Goal: Information Seeking & Learning: Learn about a topic

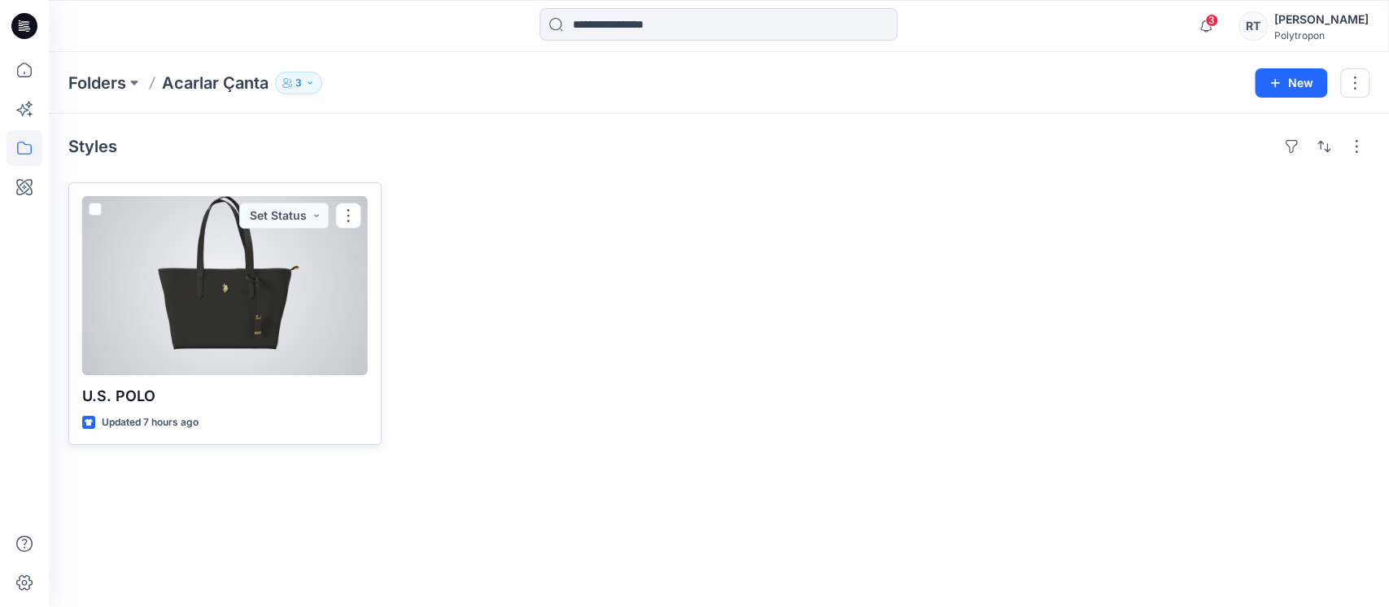
click at [255, 302] on div at bounding box center [225, 285] width 286 height 179
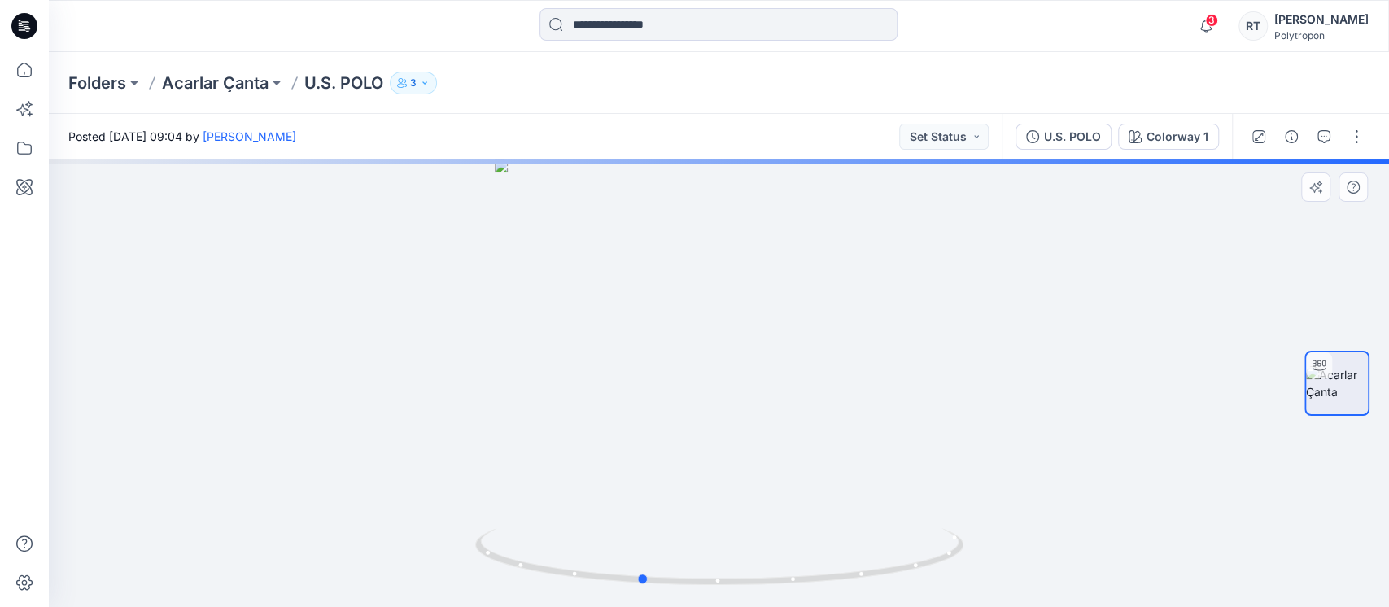
drag, startPoint x: 872, startPoint y: 385, endPoint x: 305, endPoint y: 444, distance: 570.1
click at [305, 444] on div at bounding box center [719, 382] width 1340 height 447
click at [1182, 136] on div "Colorway 1" at bounding box center [1177, 137] width 62 height 18
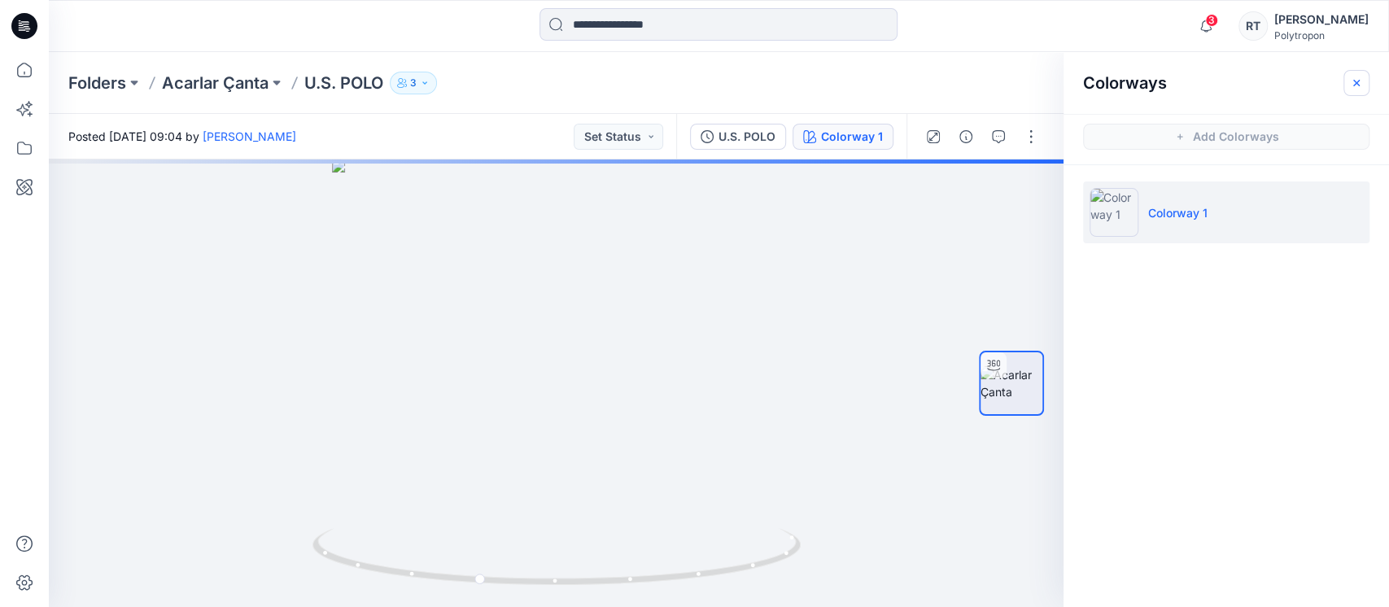
click at [1356, 81] on icon "button" at bounding box center [1356, 82] width 7 height 7
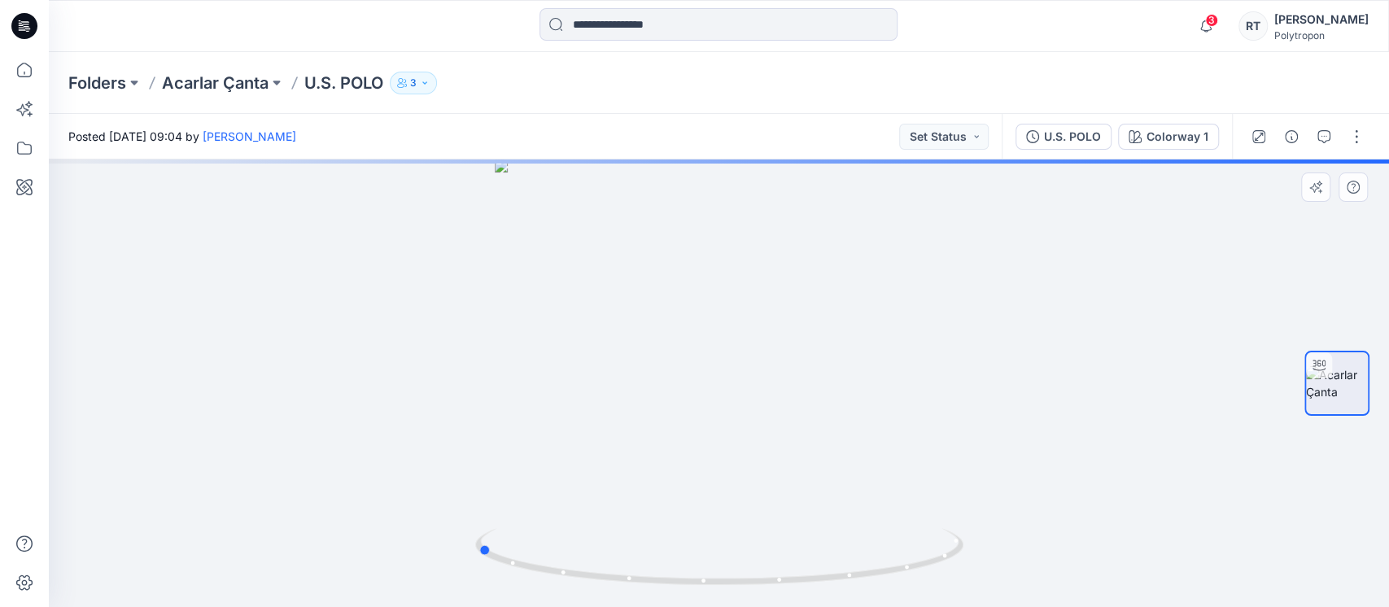
drag, startPoint x: 827, startPoint y: 389, endPoint x: 661, endPoint y: 394, distance: 165.2
click at [661, 394] on div at bounding box center [719, 382] width 1340 height 447
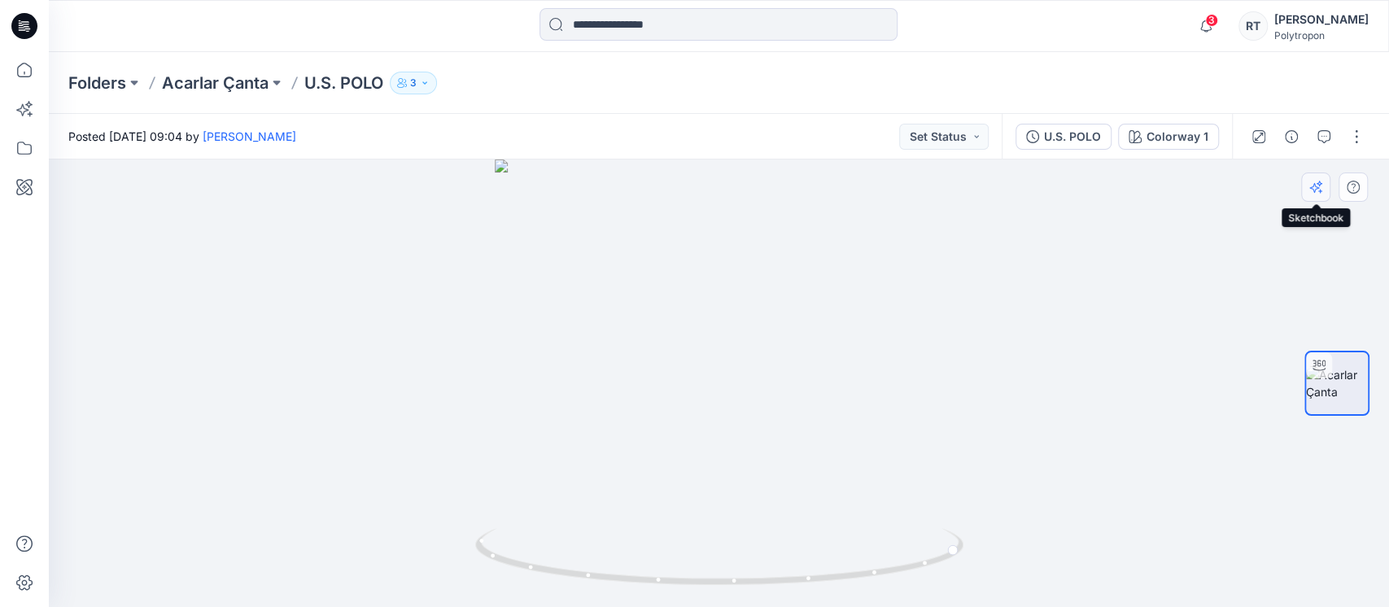
click at [1320, 190] on icon "button" at bounding box center [1315, 187] width 13 height 13
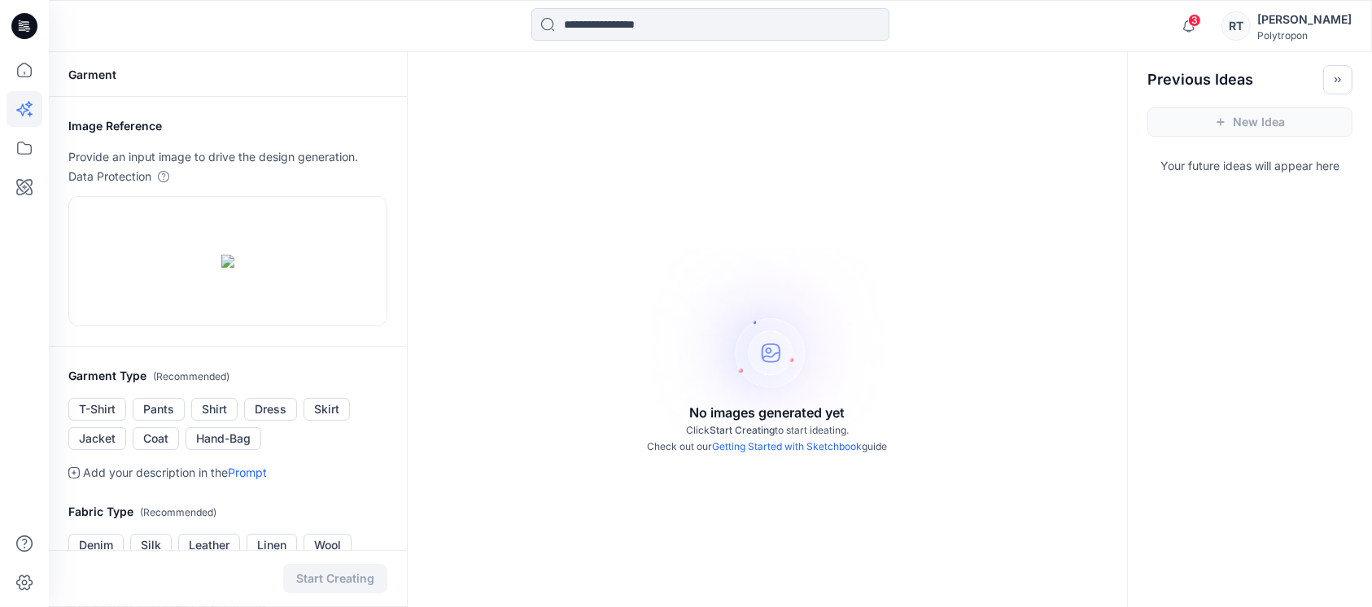
click at [1203, 117] on div "New Idea" at bounding box center [1250, 121] width 244 height 55
click at [1224, 123] on div "New Idea" at bounding box center [1250, 121] width 244 height 55
click at [21, 67] on icon at bounding box center [25, 70] width 36 height 36
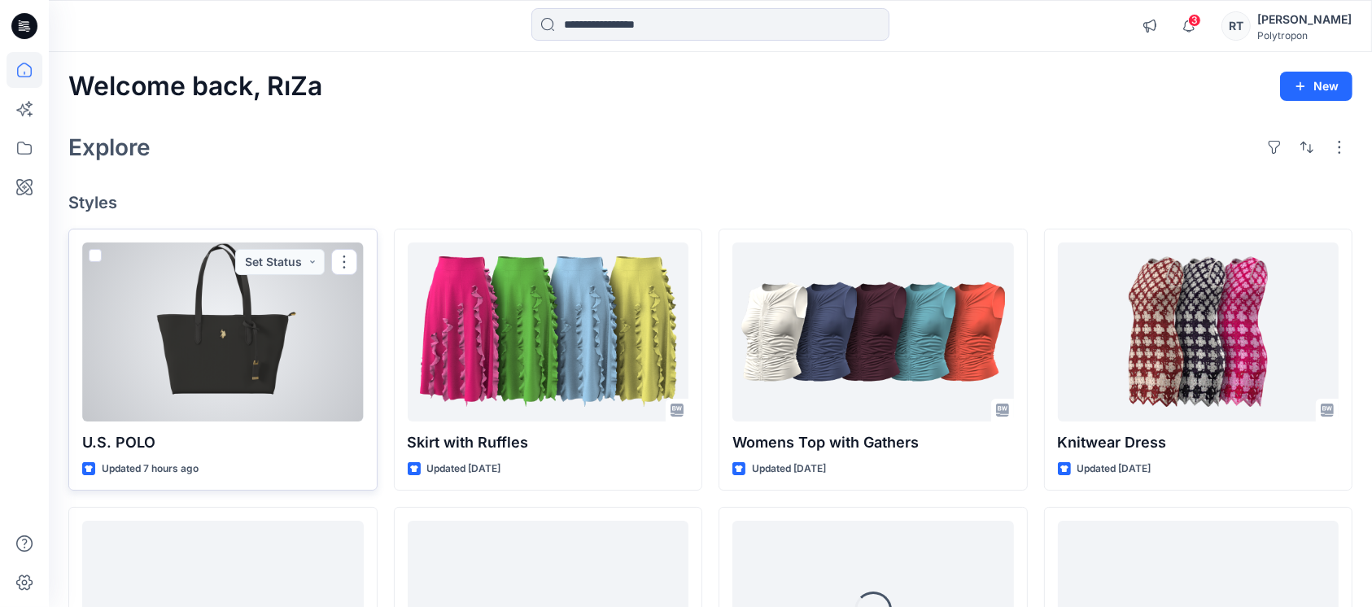
click at [226, 351] on div at bounding box center [222, 331] width 281 height 179
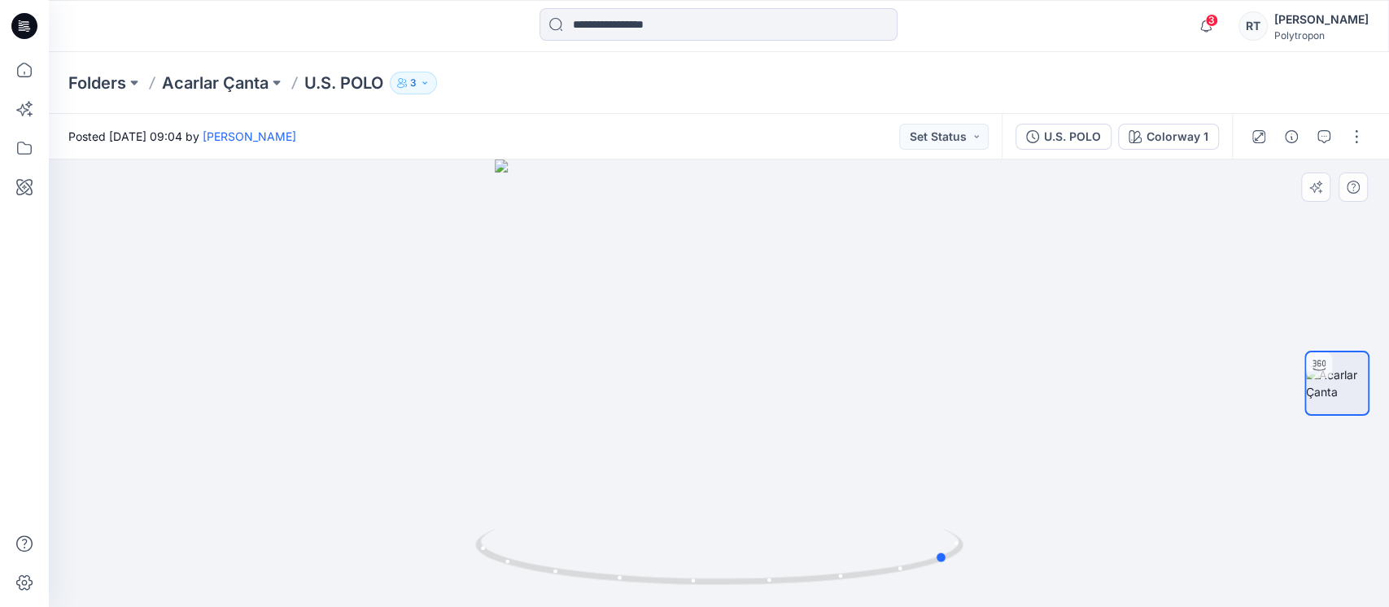
drag, startPoint x: 728, startPoint y: 465, endPoint x: 470, endPoint y: 474, distance: 258.0
click at [470, 474] on div at bounding box center [719, 382] width 1340 height 447
drag, startPoint x: 795, startPoint y: 425, endPoint x: 196, endPoint y: 525, distance: 606.9
click at [246, 524] on div at bounding box center [719, 382] width 1340 height 447
click at [204, 81] on p "Acarlar Çanta" at bounding box center [215, 83] width 107 height 23
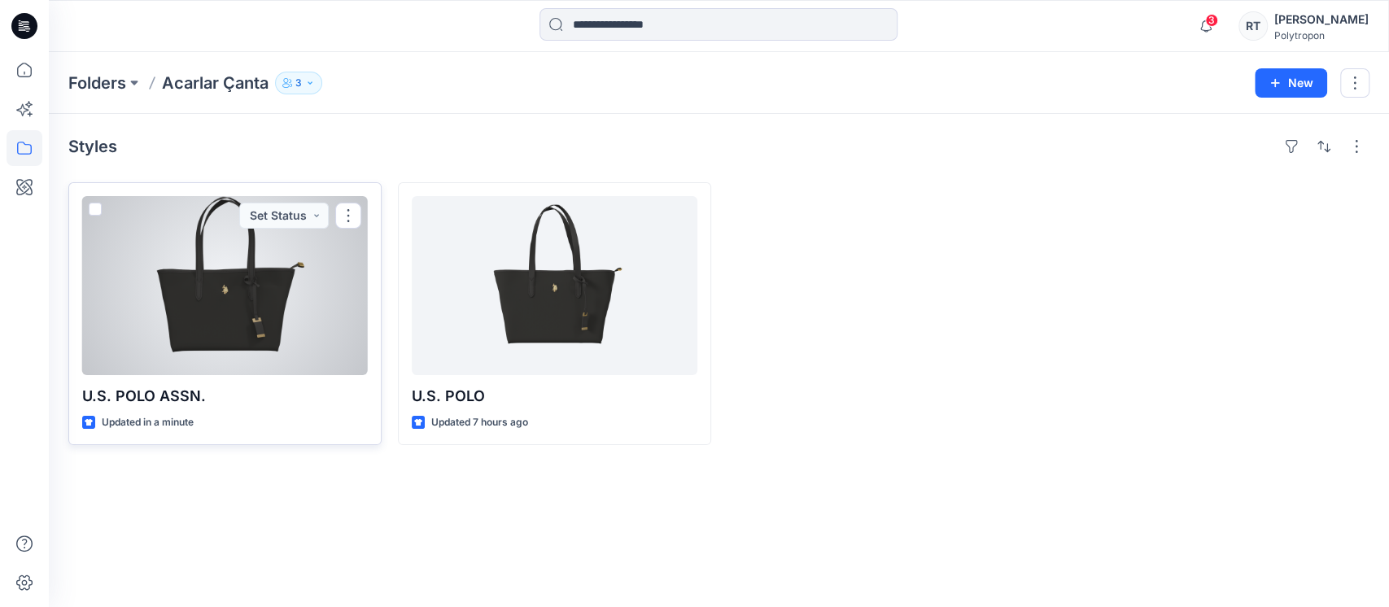
click at [209, 342] on div at bounding box center [225, 285] width 286 height 179
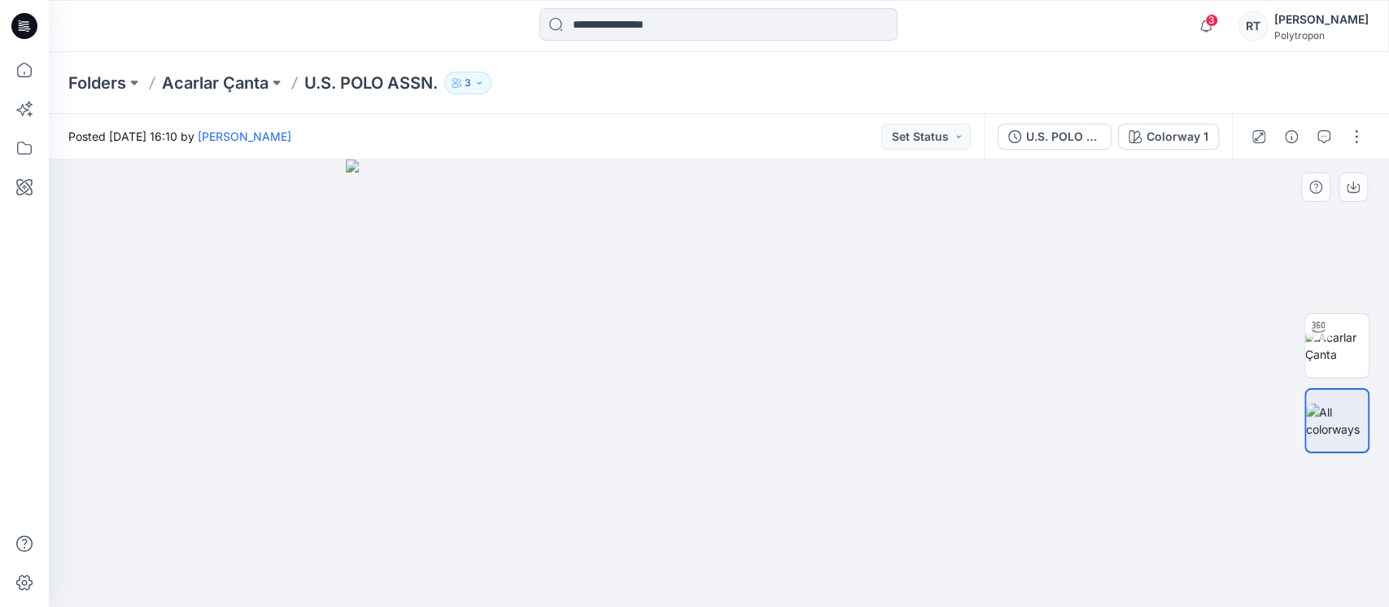
drag, startPoint x: 857, startPoint y: 435, endPoint x: 514, endPoint y: 435, distance: 342.5
click at [517, 435] on img at bounding box center [718, 382] width 745 height 447
drag, startPoint x: 648, startPoint y: 440, endPoint x: 984, endPoint y: 435, distance: 336.8
click at [984, 435] on img at bounding box center [718, 382] width 745 height 447
click at [866, 446] on img at bounding box center [718, 382] width 745 height 447
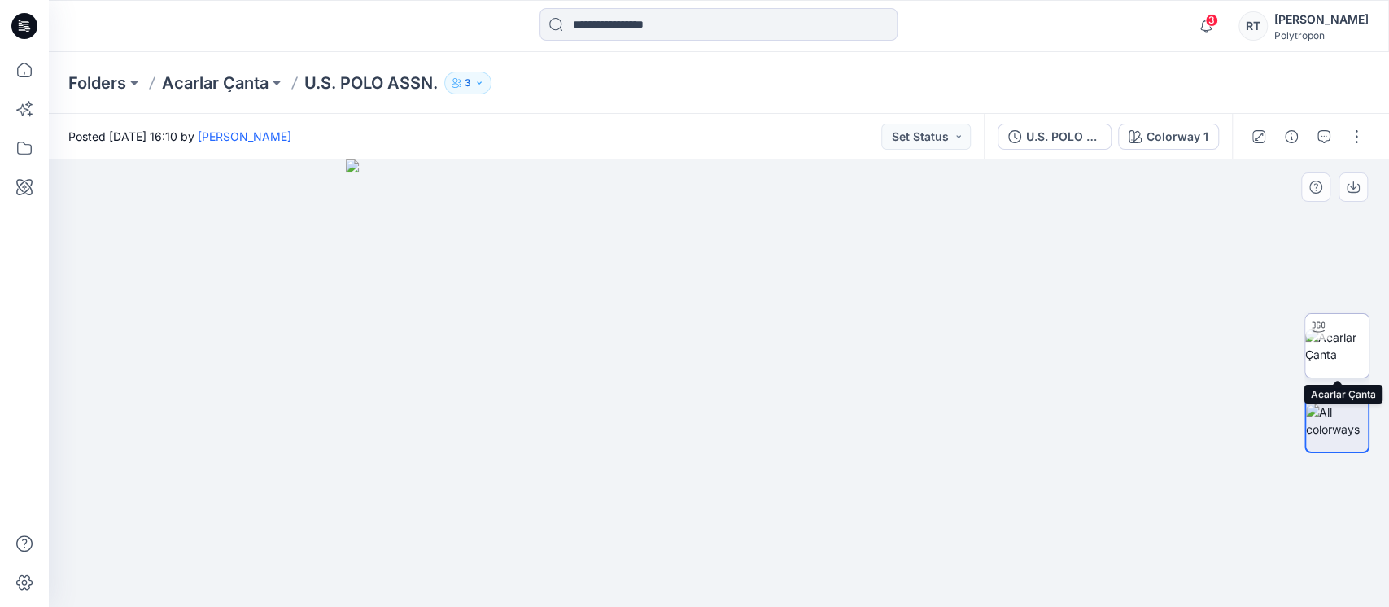
click at [1338, 350] on img at bounding box center [1336, 346] width 63 height 34
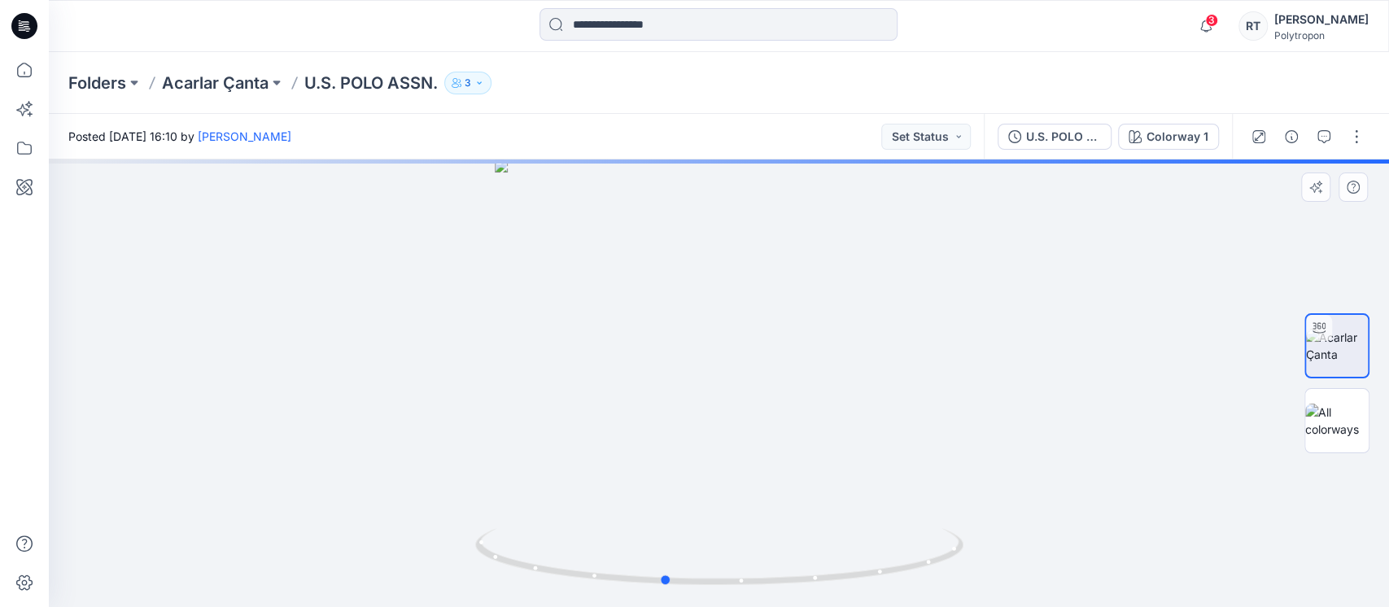
drag, startPoint x: 931, startPoint y: 430, endPoint x: 387, endPoint y: 444, distance: 543.6
click at [387, 444] on div at bounding box center [719, 382] width 1340 height 447
click at [1190, 133] on div "Colorway 1" at bounding box center [1177, 137] width 62 height 18
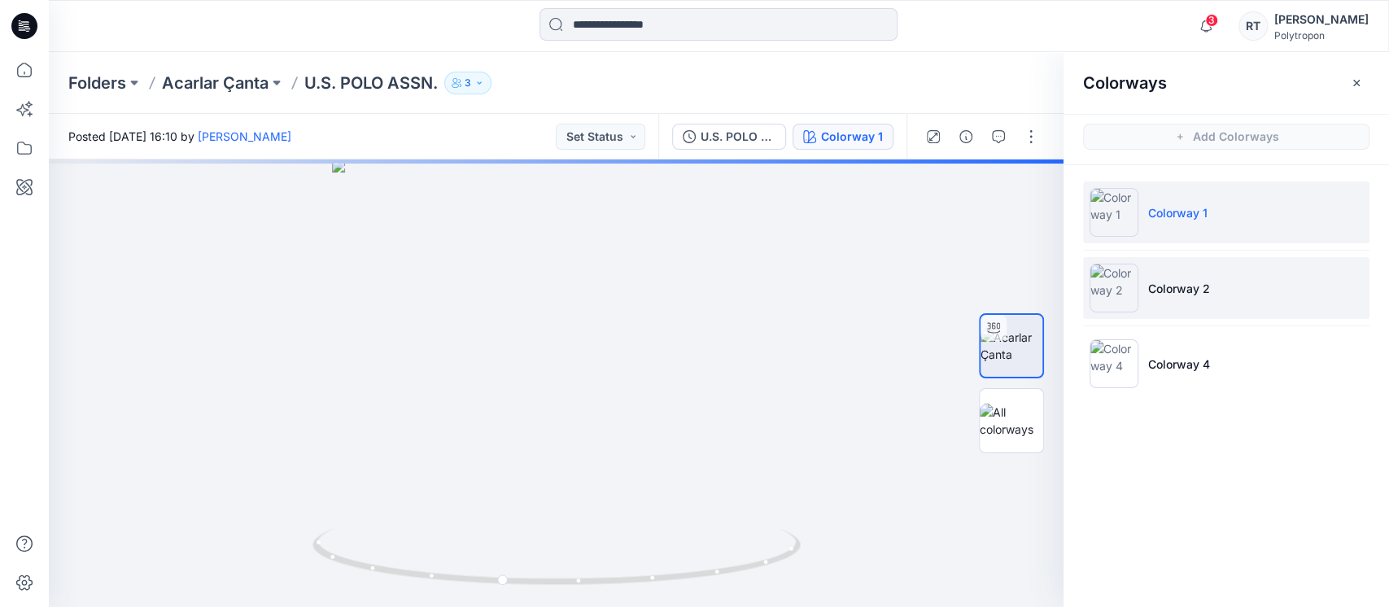
click at [1115, 282] on img at bounding box center [1113, 288] width 49 height 49
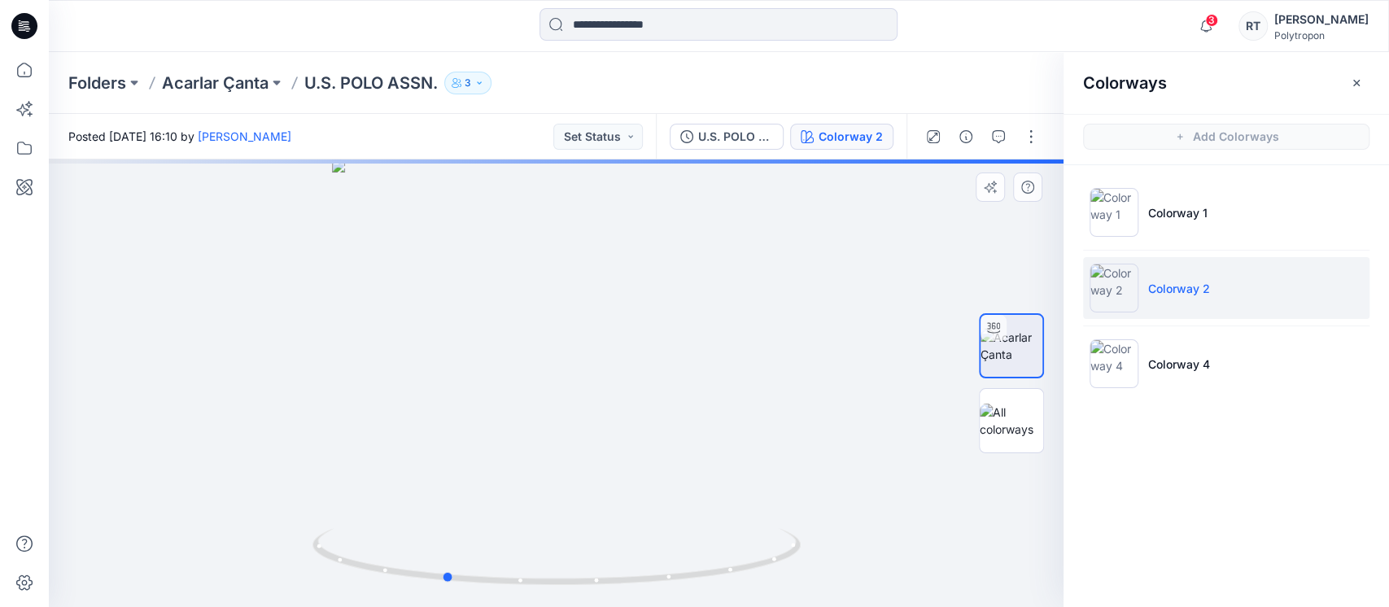
drag, startPoint x: 629, startPoint y: 355, endPoint x: 535, endPoint y: 401, distance: 104.4
click at [535, 401] on div at bounding box center [556, 382] width 1014 height 447
drag, startPoint x: 556, startPoint y: 510, endPoint x: 566, endPoint y: 227, distance: 283.3
click at [566, 227] on img at bounding box center [566, 62] width 1154 height 1089
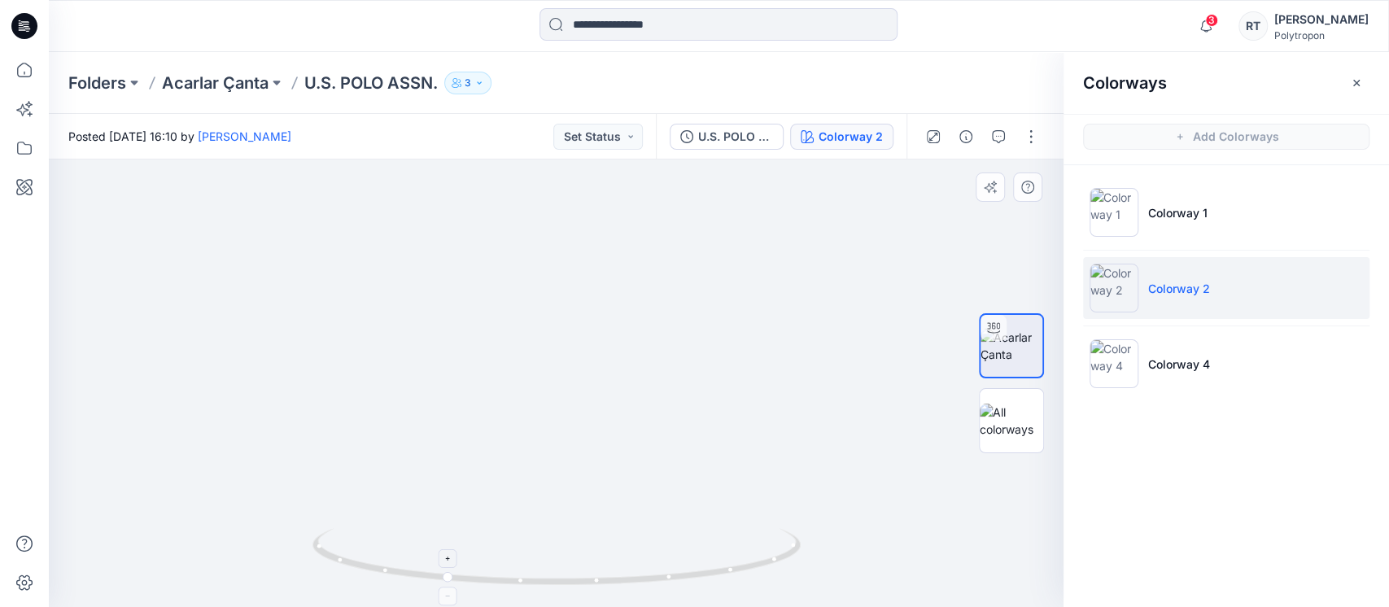
drag, startPoint x: 718, startPoint y: 360, endPoint x: 722, endPoint y: 587, distance: 227.0
click at [722, 586] on div at bounding box center [556, 382] width 1014 height 447
drag, startPoint x: 704, startPoint y: 413, endPoint x: 712, endPoint y: 468, distance: 55.1
drag, startPoint x: 705, startPoint y: 455, endPoint x: 694, endPoint y: 213, distance: 241.9
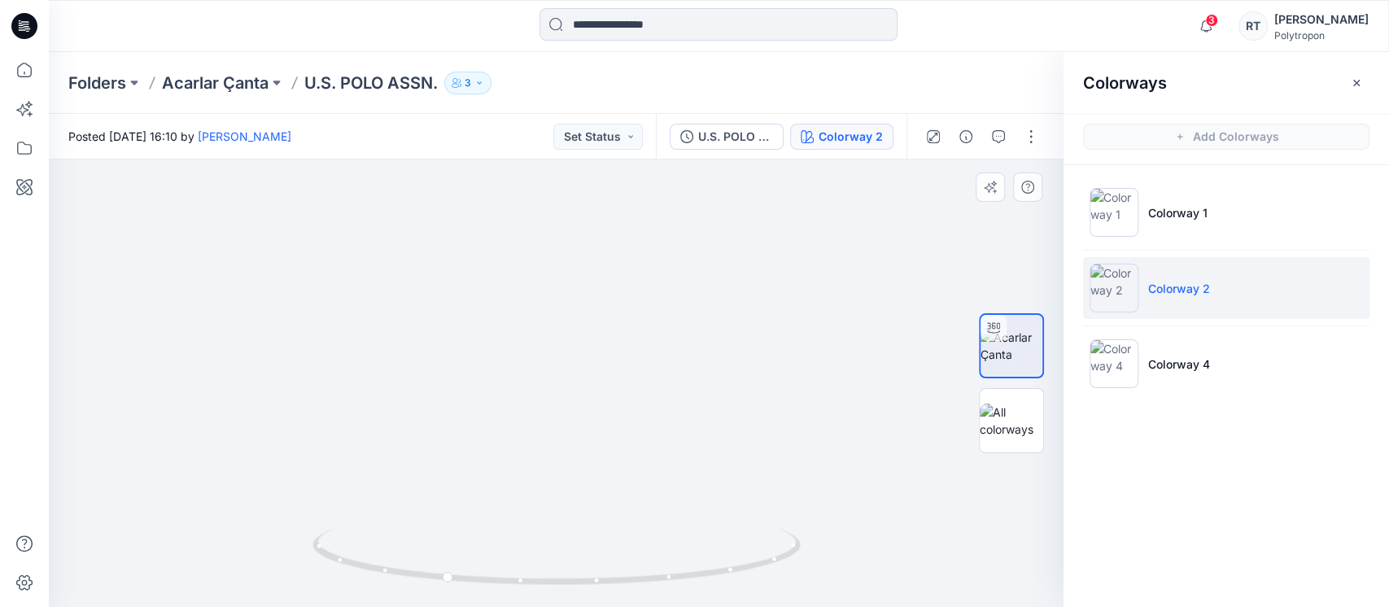
drag, startPoint x: 630, startPoint y: 482, endPoint x: 453, endPoint y: 491, distance: 176.8
click at [453, 491] on div at bounding box center [556, 382] width 1014 height 447
drag, startPoint x: 574, startPoint y: 351, endPoint x: 617, endPoint y: 634, distance: 286.4
click at [617, 606] on html "3 Notifications [PERSON_NAME] has invited you to the Folder Acarlar Çanta 7 hou…" at bounding box center [694, 303] width 1389 height 607
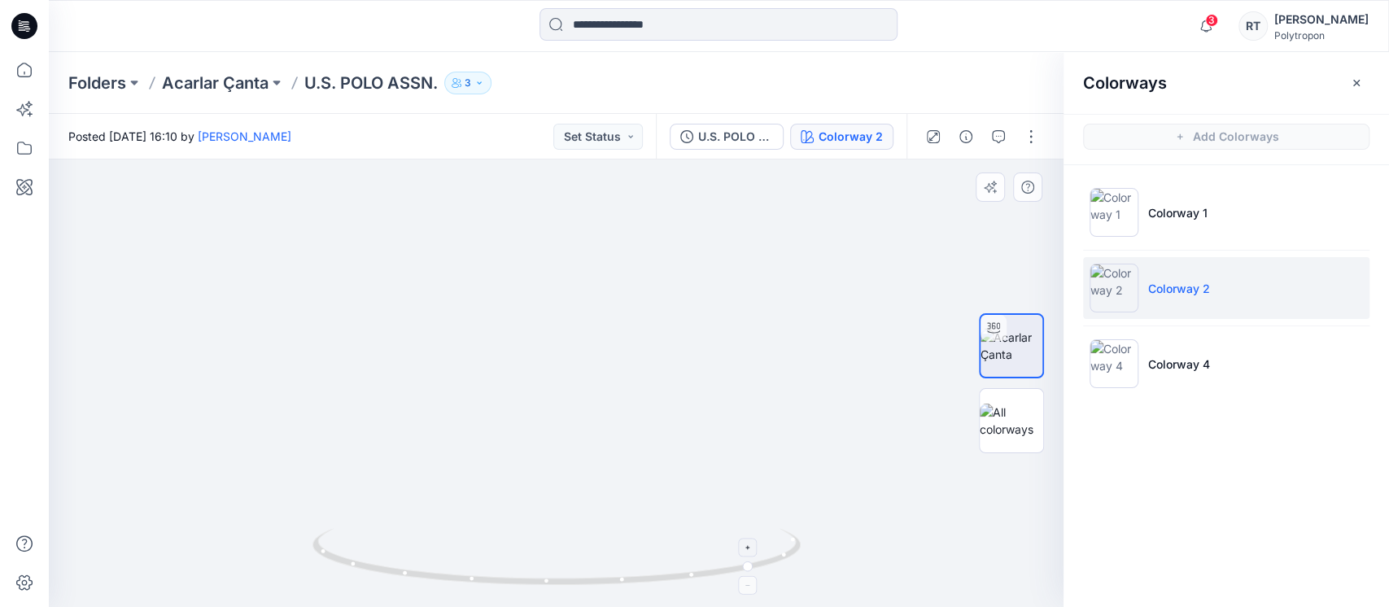
drag, startPoint x: 618, startPoint y: 342, endPoint x: 641, endPoint y: 565, distance: 224.9
click at [641, 565] on div at bounding box center [556, 382] width 1014 height 447
drag, startPoint x: 651, startPoint y: 348, endPoint x: 656, endPoint y: 547, distance: 198.6
click at [653, 557] on div at bounding box center [556, 382] width 1014 height 447
drag, startPoint x: 650, startPoint y: 399, endPoint x: 662, endPoint y: 479, distance: 80.7
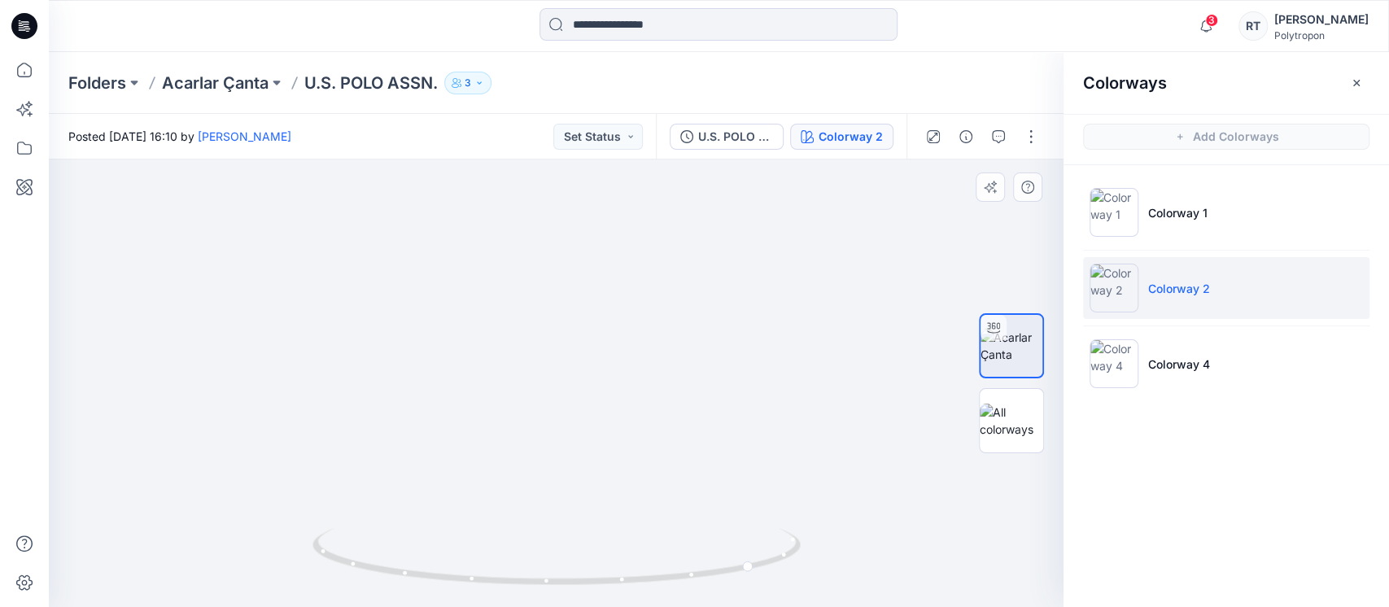
click at [649, 560] on div at bounding box center [556, 382] width 1014 height 447
drag, startPoint x: 663, startPoint y: 413, endPoint x: 674, endPoint y: 509, distance: 96.7
drag, startPoint x: 670, startPoint y: 377, endPoint x: 670, endPoint y: 425, distance: 48.0
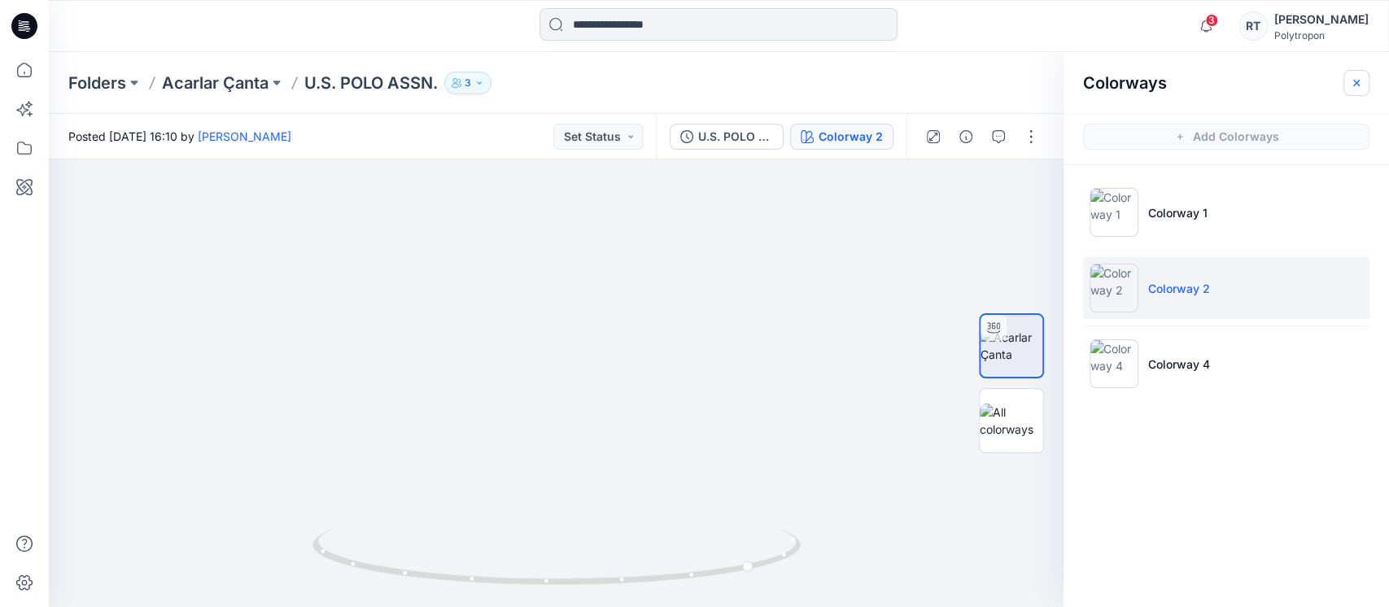
click at [1359, 77] on icon "button" at bounding box center [1356, 82] width 13 height 13
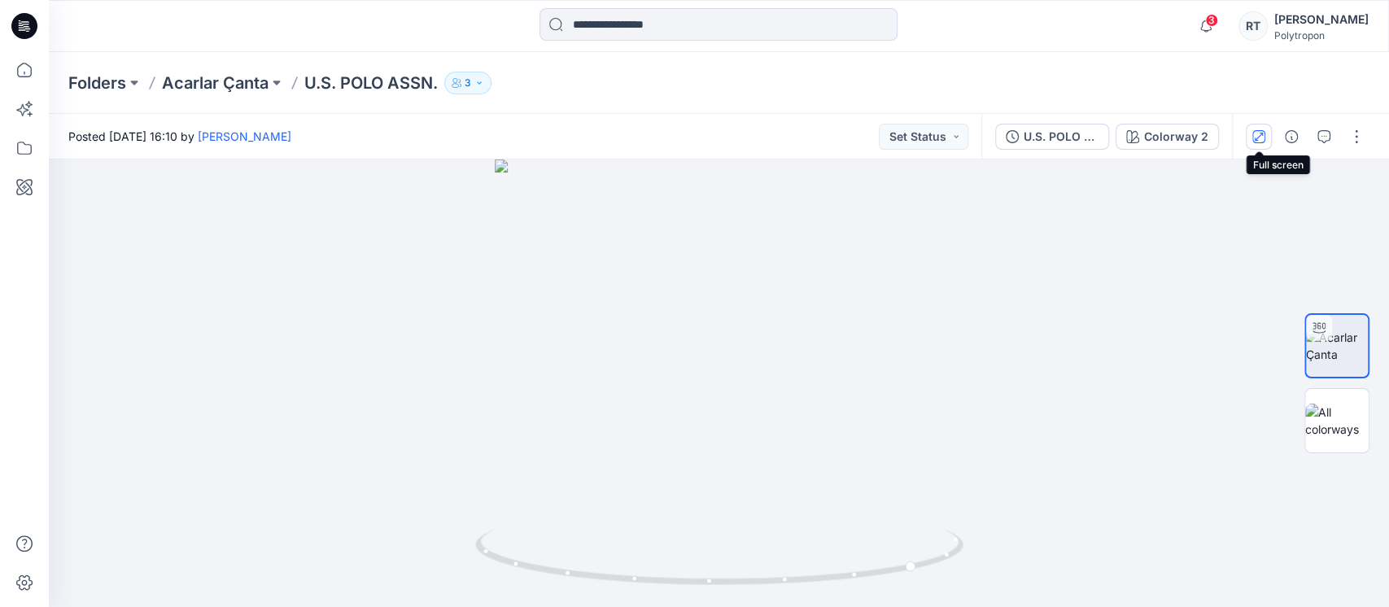
click at [1262, 138] on icon "button" at bounding box center [1258, 136] width 13 height 13
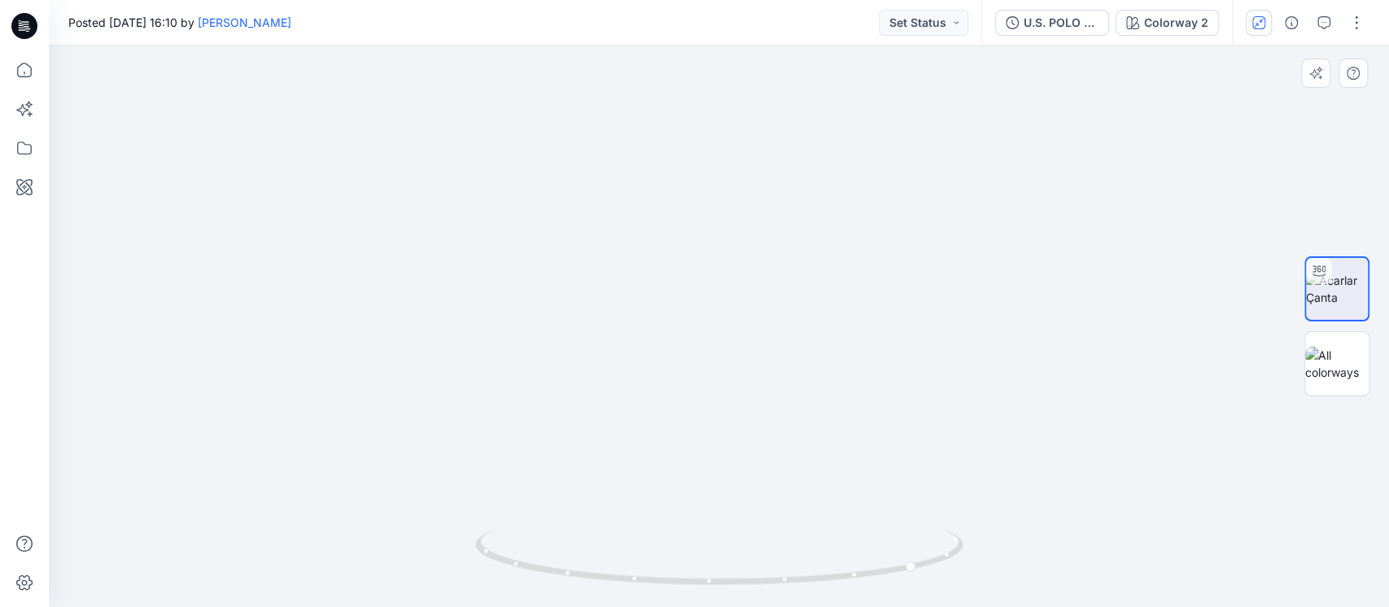
drag, startPoint x: 757, startPoint y: 355, endPoint x: 750, endPoint y: 88, distance: 266.9
drag, startPoint x: 717, startPoint y: 422, endPoint x: 694, endPoint y: 65, distance: 357.9
drag, startPoint x: 705, startPoint y: 407, endPoint x: 703, endPoint y: -10, distance: 416.5
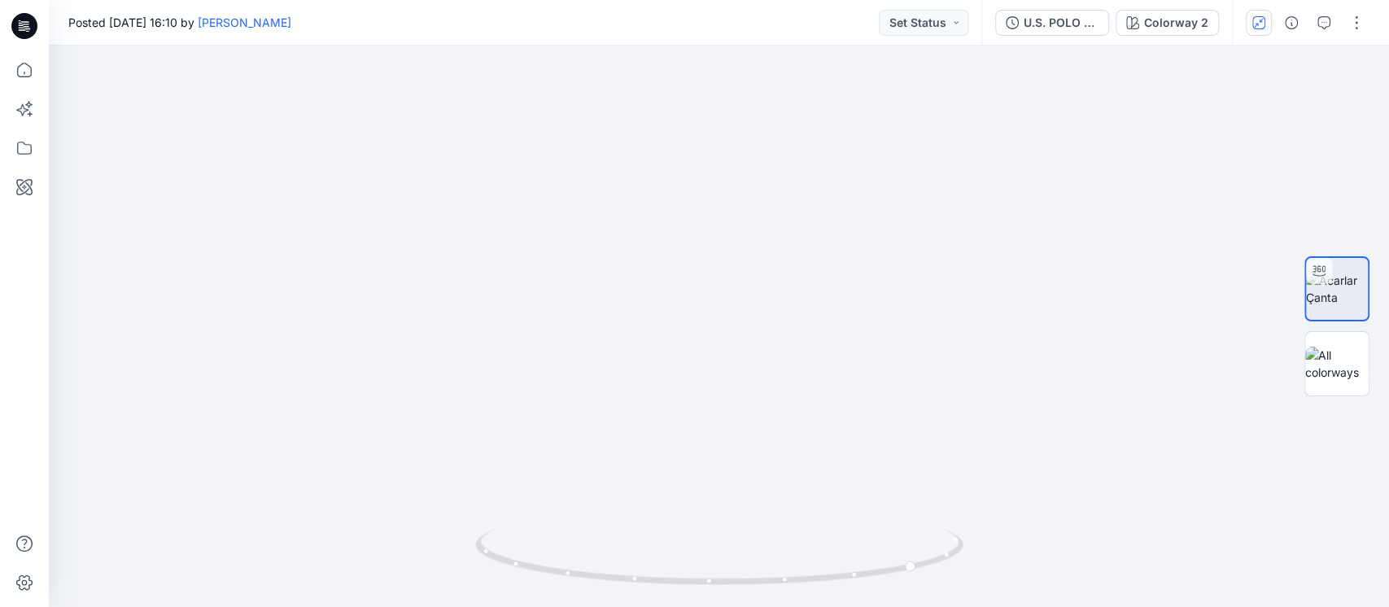
click at [703, 0] on html "3 Notifications [PERSON_NAME] has invited you to the Folder Acarlar Çanta 7 hou…" at bounding box center [694, 303] width 1389 height 607
drag, startPoint x: 817, startPoint y: 510, endPoint x: 644, endPoint y: 477, distance: 175.7
click at [644, 477] on div at bounding box center [719, 326] width 1340 height 561
drag, startPoint x: 760, startPoint y: 158, endPoint x: 744, endPoint y: 486, distance: 328.3
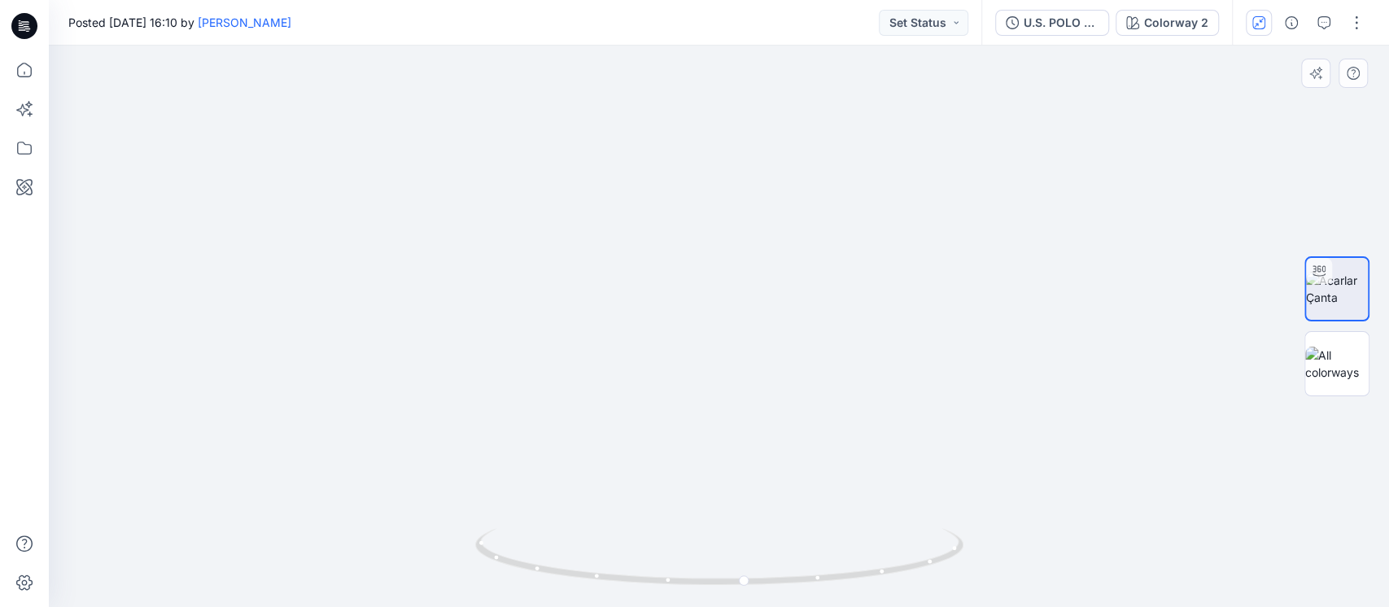
drag, startPoint x: 761, startPoint y: 253, endPoint x: 761, endPoint y: 508, distance: 254.6
click at [761, 508] on img at bounding box center [712, 65] width 1692 height 1084
drag, startPoint x: 755, startPoint y: 373, endPoint x: 727, endPoint y: 313, distance: 65.5
click at [727, 313] on img at bounding box center [684, 35] width 1692 height 1143
drag, startPoint x: 666, startPoint y: 373, endPoint x: 905, endPoint y: 325, distance: 243.3
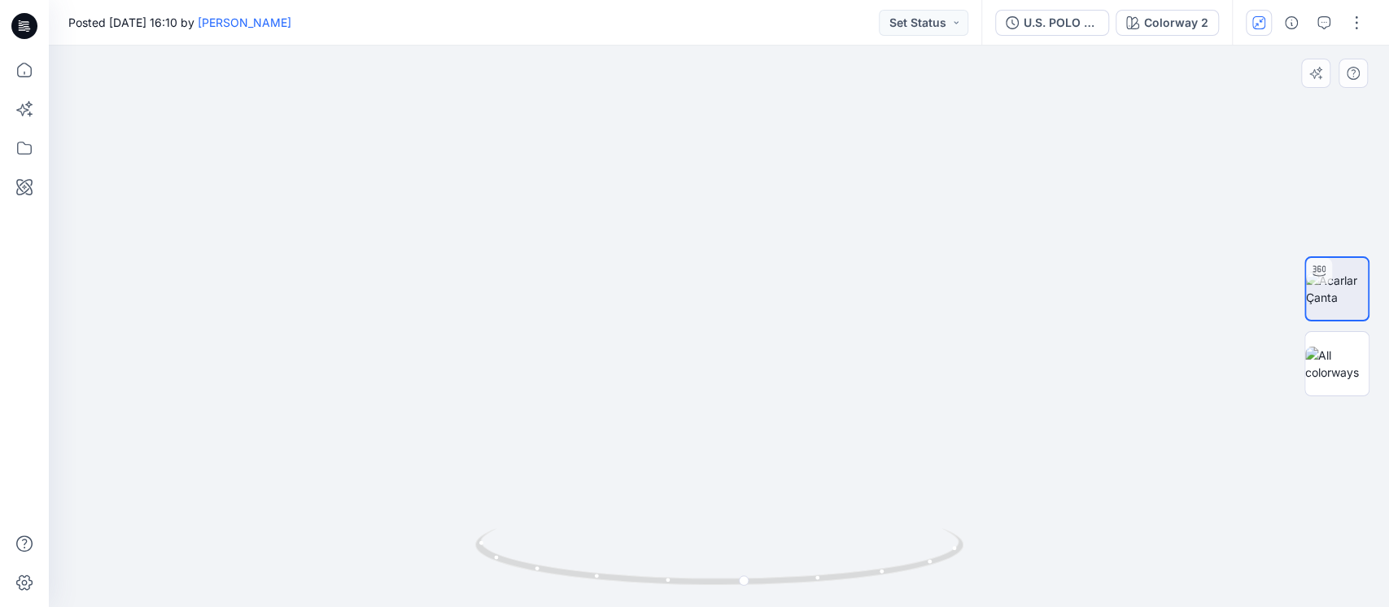
drag, startPoint x: 522, startPoint y: 406, endPoint x: 614, endPoint y: 530, distance: 154.7
click at [598, 534] on div at bounding box center [719, 326] width 1340 height 561
drag, startPoint x: 570, startPoint y: 357, endPoint x: 618, endPoint y: 553, distance: 201.9
click at [618, 553] on div at bounding box center [719, 326] width 1340 height 561
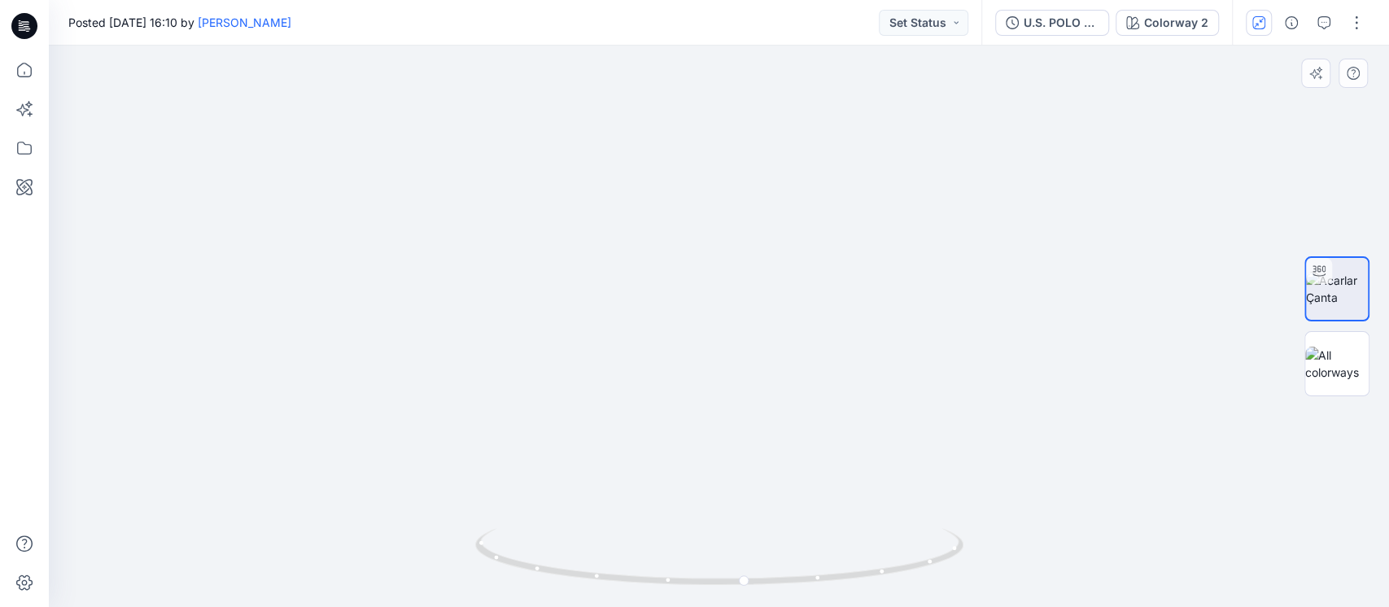
drag, startPoint x: 605, startPoint y: 335, endPoint x: 609, endPoint y: 517, distance: 182.3
drag, startPoint x: 602, startPoint y: 322, endPoint x: 646, endPoint y: 491, distance: 174.0
drag, startPoint x: 674, startPoint y: 283, endPoint x: 607, endPoint y: 540, distance: 265.6
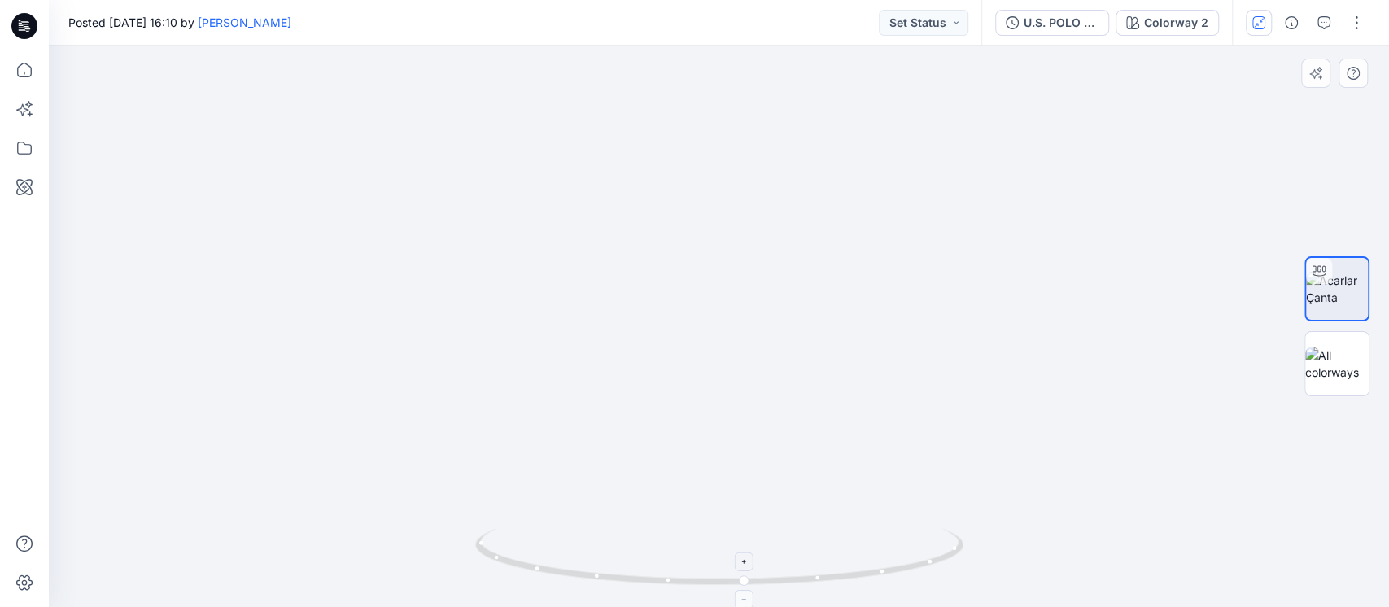
click at [607, 540] on div at bounding box center [719, 326] width 1340 height 561
drag, startPoint x: 689, startPoint y: 277, endPoint x: 683, endPoint y: 530, distance: 252.3
click at [683, 530] on div at bounding box center [719, 326] width 1340 height 561
drag, startPoint x: 724, startPoint y: 374, endPoint x: 508, endPoint y: 313, distance: 224.8
click at [521, 337] on img at bounding box center [583, 255] width 3332 height 703
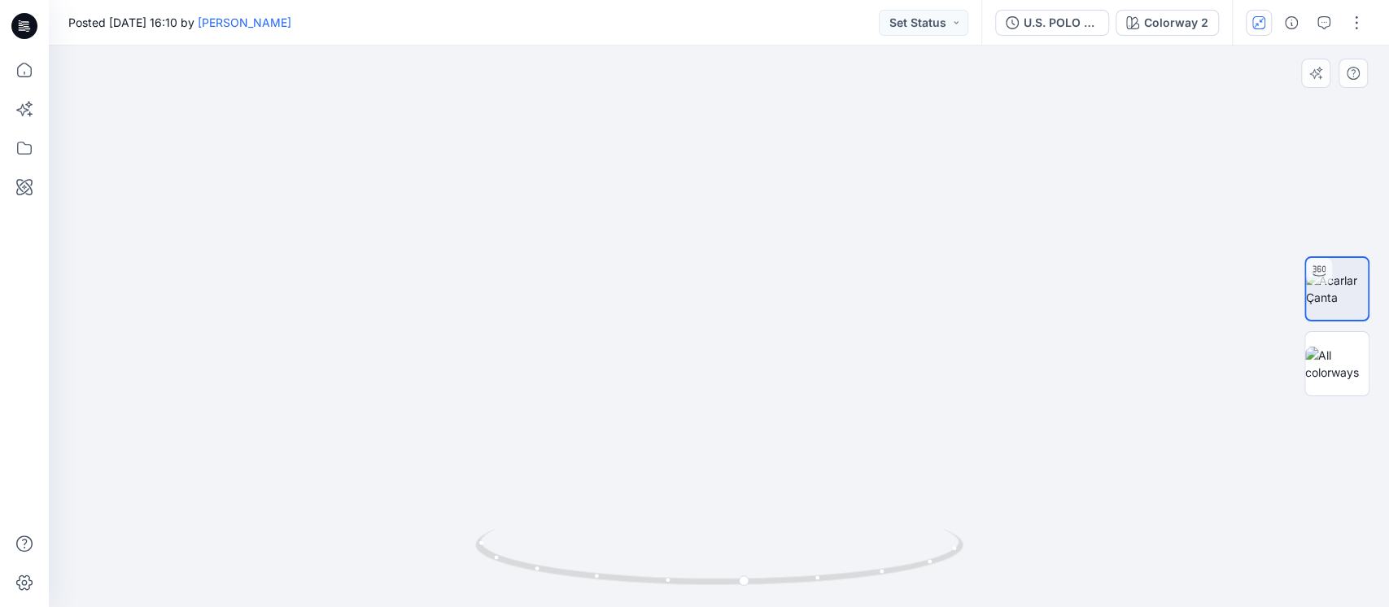
drag, startPoint x: 839, startPoint y: 455, endPoint x: 675, endPoint y: 111, distance: 380.3
click at [678, 125] on img at bounding box center [549, 232] width 3332 height 748
drag, startPoint x: 835, startPoint y: 472, endPoint x: 840, endPoint y: 127, distance: 345.0
drag, startPoint x: 869, startPoint y: 439, endPoint x: 852, endPoint y: 63, distance: 376.2
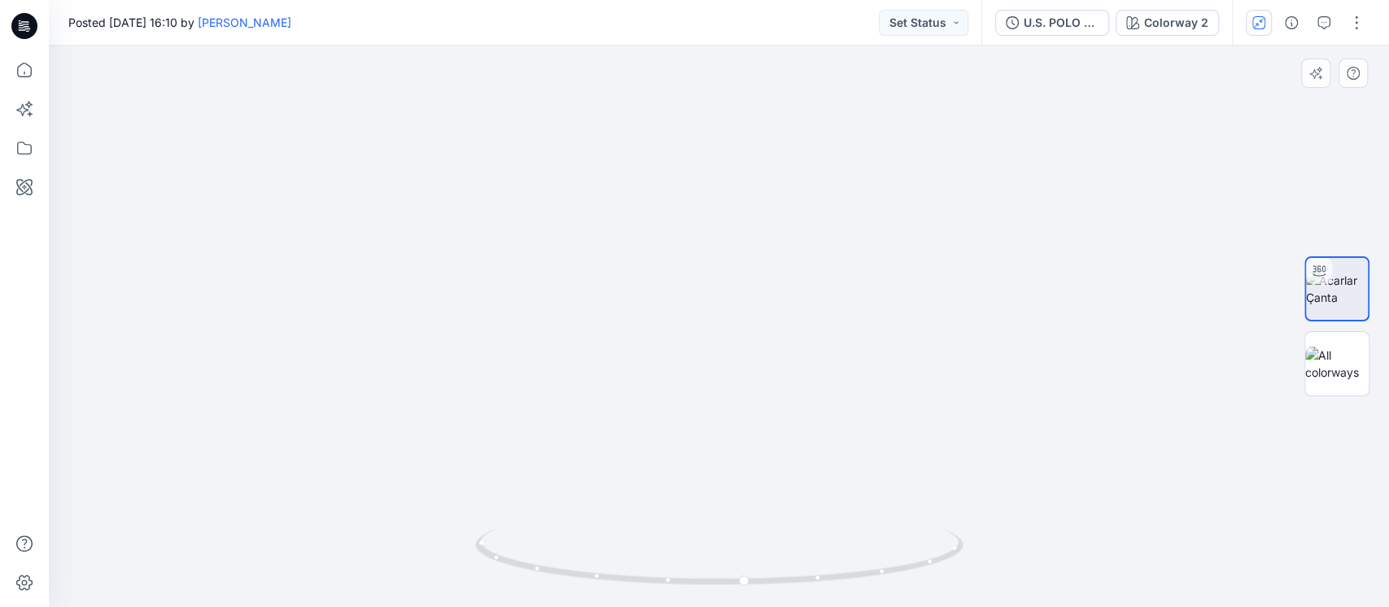
drag, startPoint x: 1016, startPoint y: 424, endPoint x: 872, endPoint y: 205, distance: 262.0
drag, startPoint x: 692, startPoint y: 422, endPoint x: 689, endPoint y: 296, distance: 126.1
click at [689, 296] on div at bounding box center [719, 326] width 1340 height 561
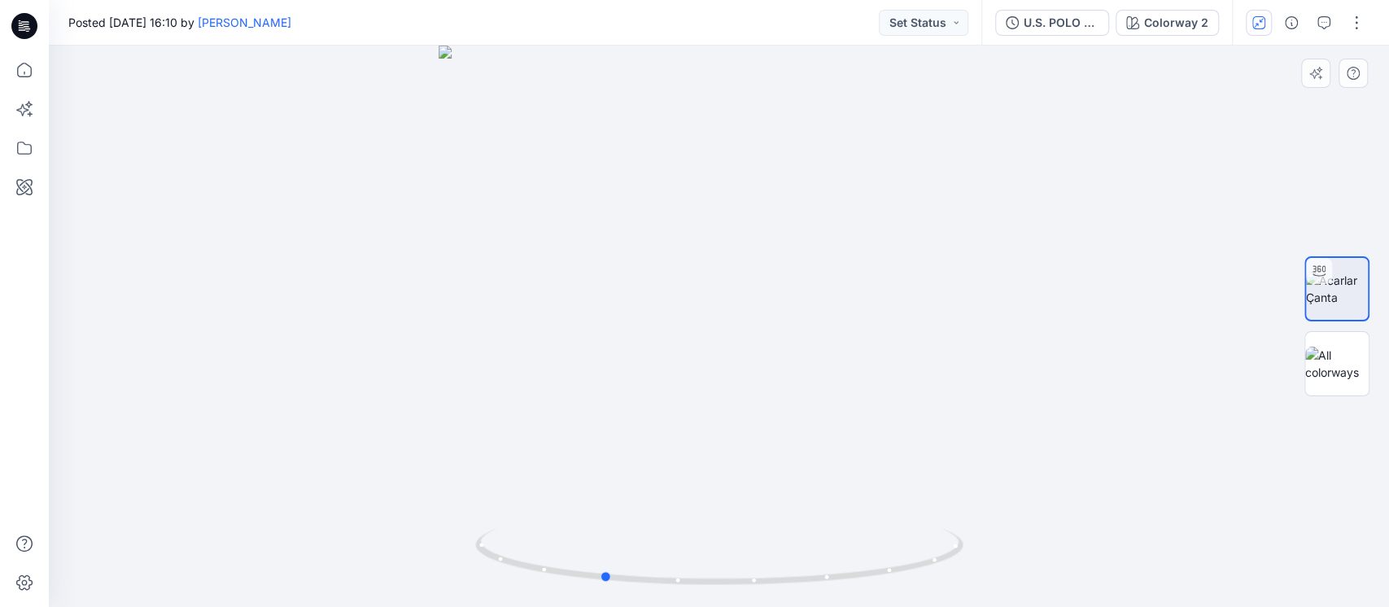
drag, startPoint x: 883, startPoint y: 461, endPoint x: 749, endPoint y: 424, distance: 138.6
click at [744, 501] on div at bounding box center [719, 326] width 1340 height 561
drag, startPoint x: 791, startPoint y: 125, endPoint x: 794, endPoint y: 220, distance: 94.4
drag, startPoint x: 748, startPoint y: 459, endPoint x: 618, endPoint y: 461, distance: 130.2
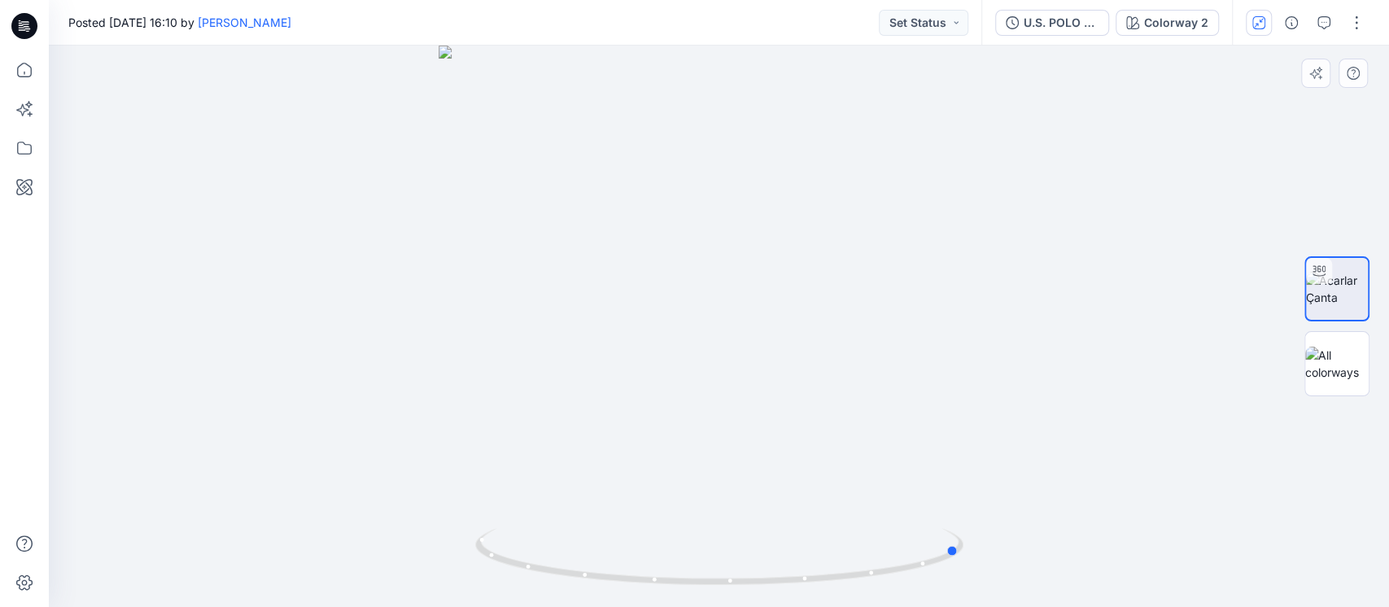
click at [618, 461] on div at bounding box center [719, 326] width 1340 height 561
drag, startPoint x: 774, startPoint y: 399, endPoint x: 820, endPoint y: 399, distance: 45.6
click at [820, 399] on div at bounding box center [719, 326] width 1340 height 561
drag, startPoint x: 495, startPoint y: 332, endPoint x: 958, endPoint y: 494, distance: 490.4
click at [958, 494] on img at bounding box center [1234, 27] width 2371 height 1159
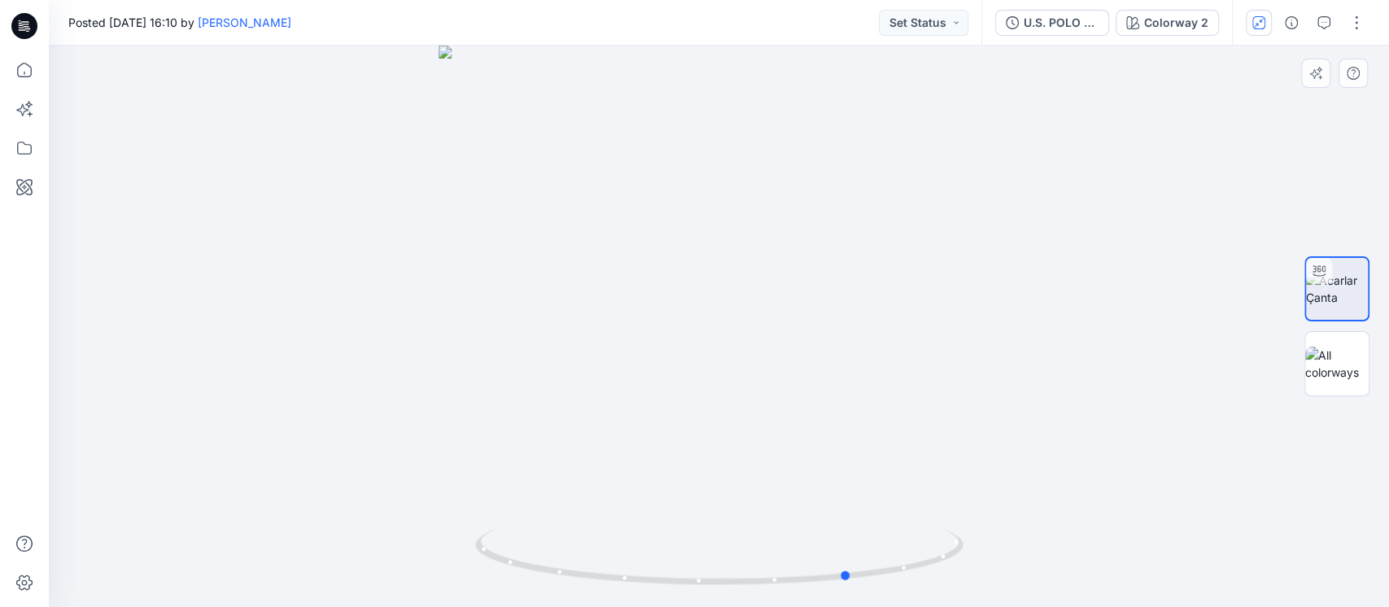
drag, startPoint x: 755, startPoint y: 473, endPoint x: 1191, endPoint y: 446, distance: 436.9
click at [1198, 446] on div at bounding box center [719, 326] width 1340 height 561
click at [1157, 29] on div "Colorway 2" at bounding box center [1176, 23] width 64 height 18
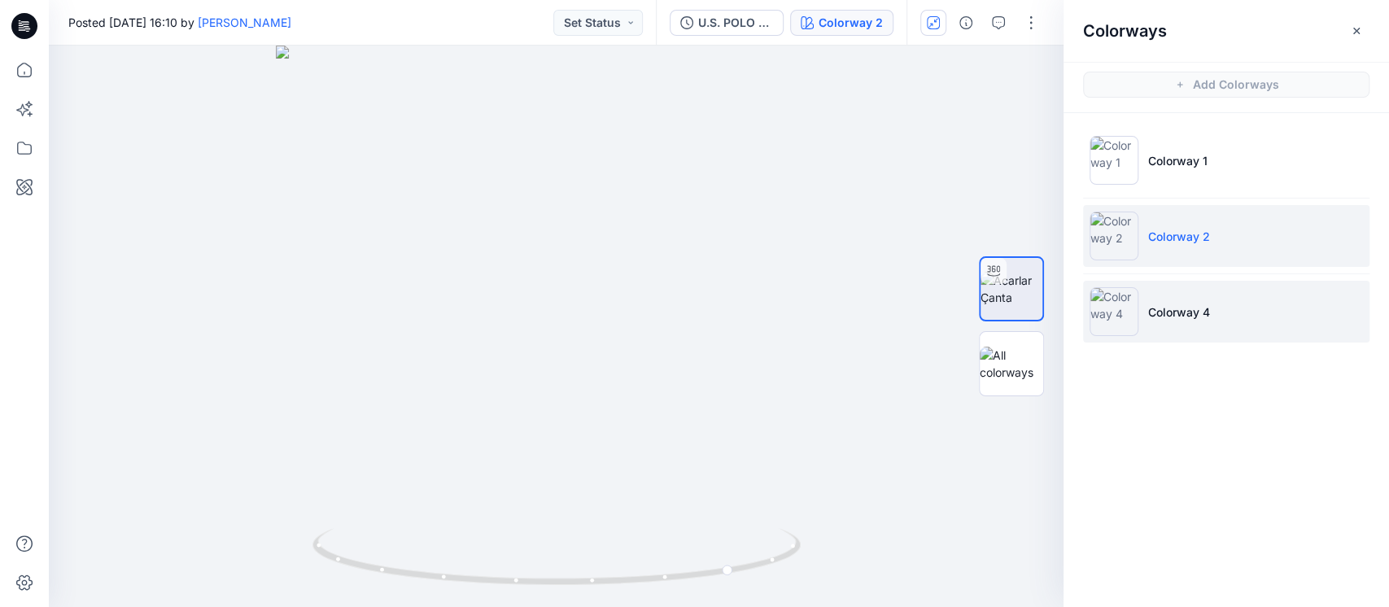
click at [1167, 305] on p "Colorway 4" at bounding box center [1179, 311] width 62 height 17
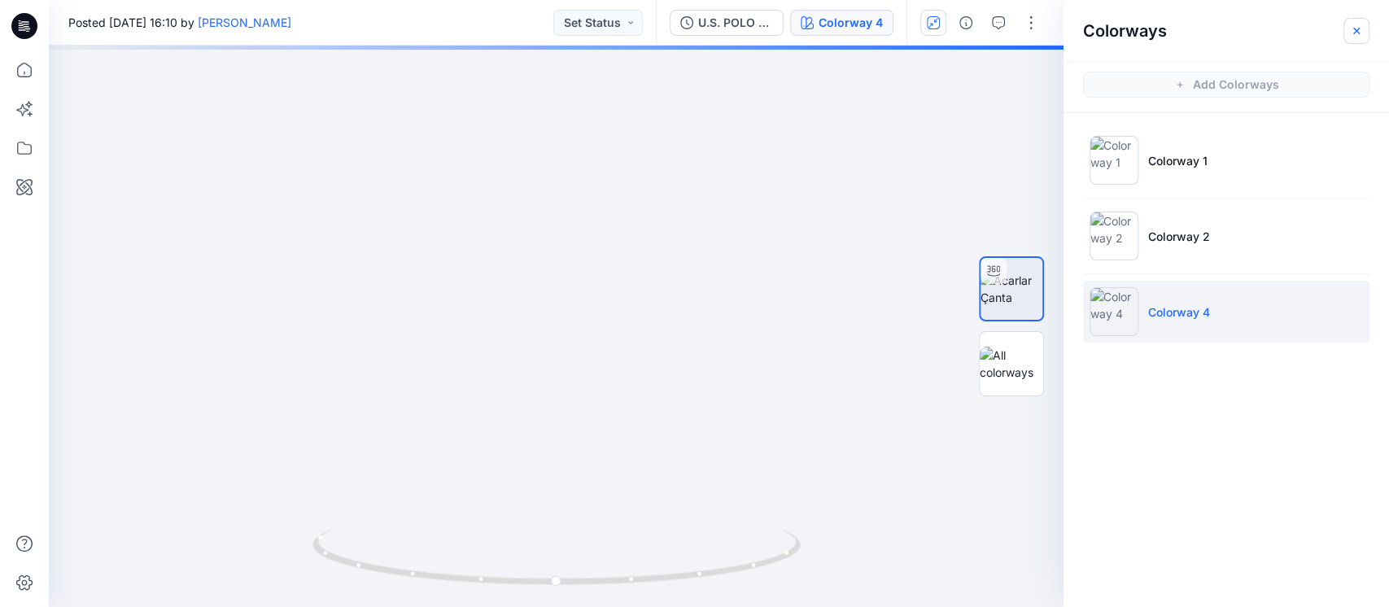
click at [1358, 24] on icon "button" at bounding box center [1356, 30] width 13 height 13
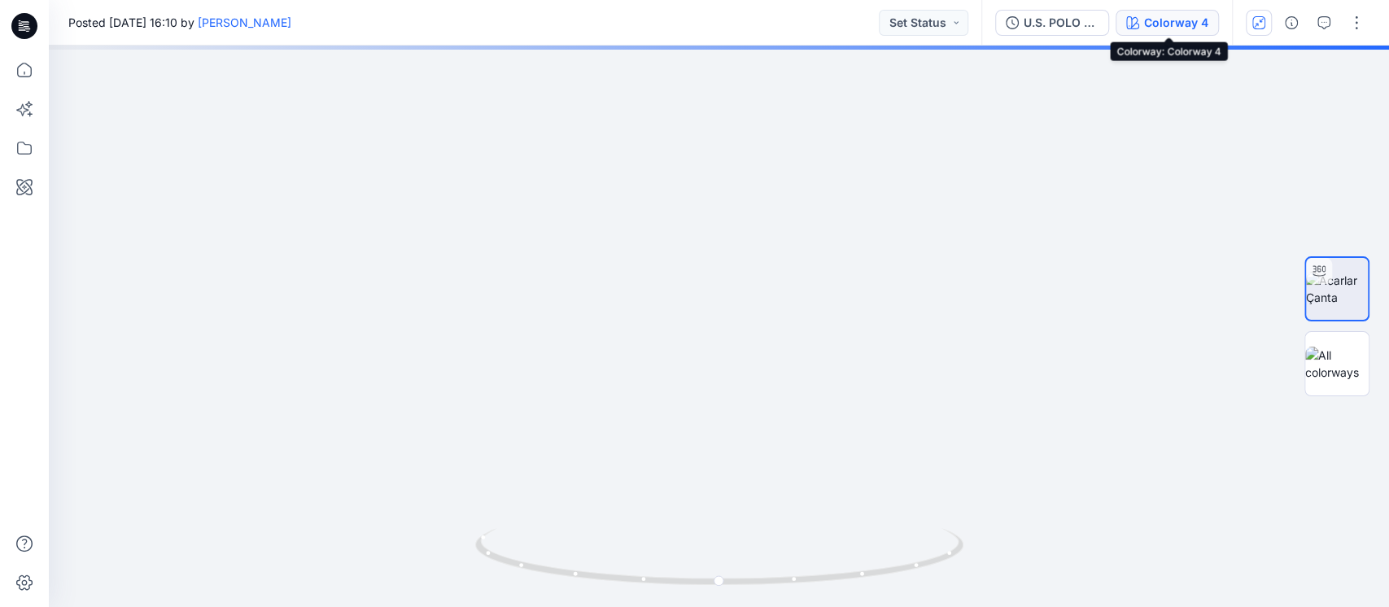
click at [1168, 16] on div "Colorway 4" at bounding box center [1176, 23] width 64 height 18
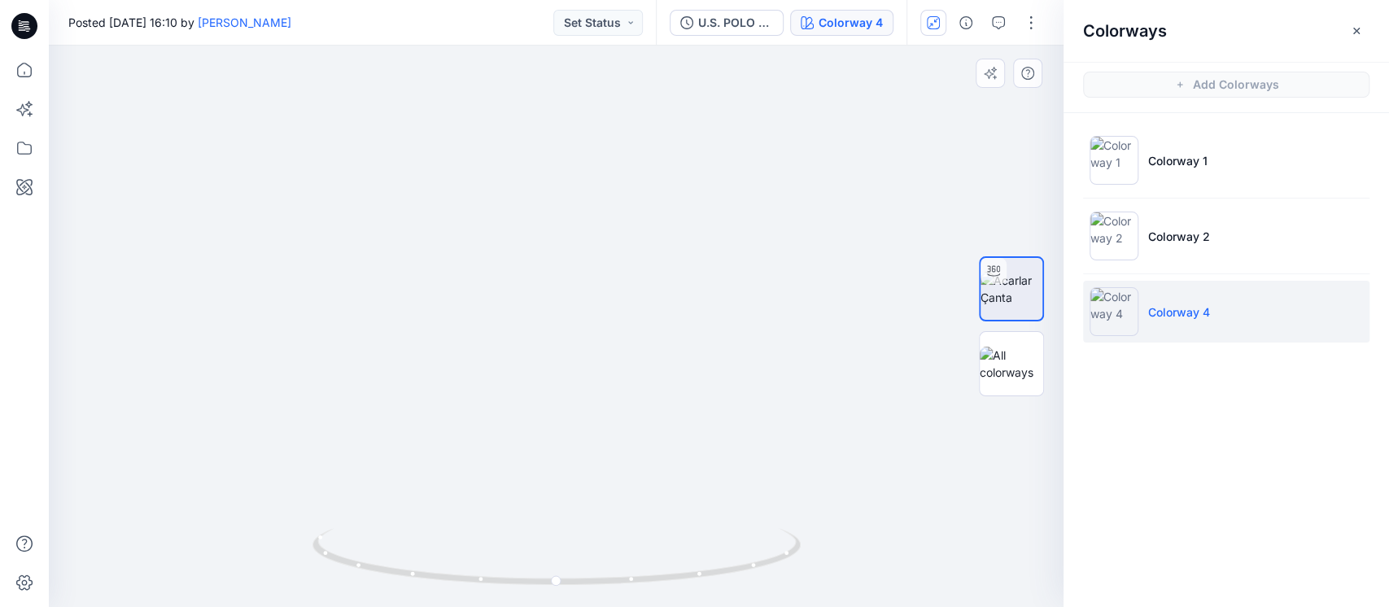
drag, startPoint x: 833, startPoint y: 430, endPoint x: 591, endPoint y: 412, distance: 242.2
click at [578, 446] on img at bounding box center [556, 273] width 844 height 668
drag, startPoint x: 795, startPoint y: 561, endPoint x: 651, endPoint y: 550, distance: 144.4
click at [651, 550] on icon at bounding box center [558, 558] width 492 height 61
drag, startPoint x: 612, startPoint y: 402, endPoint x: 774, endPoint y: 402, distance: 161.9
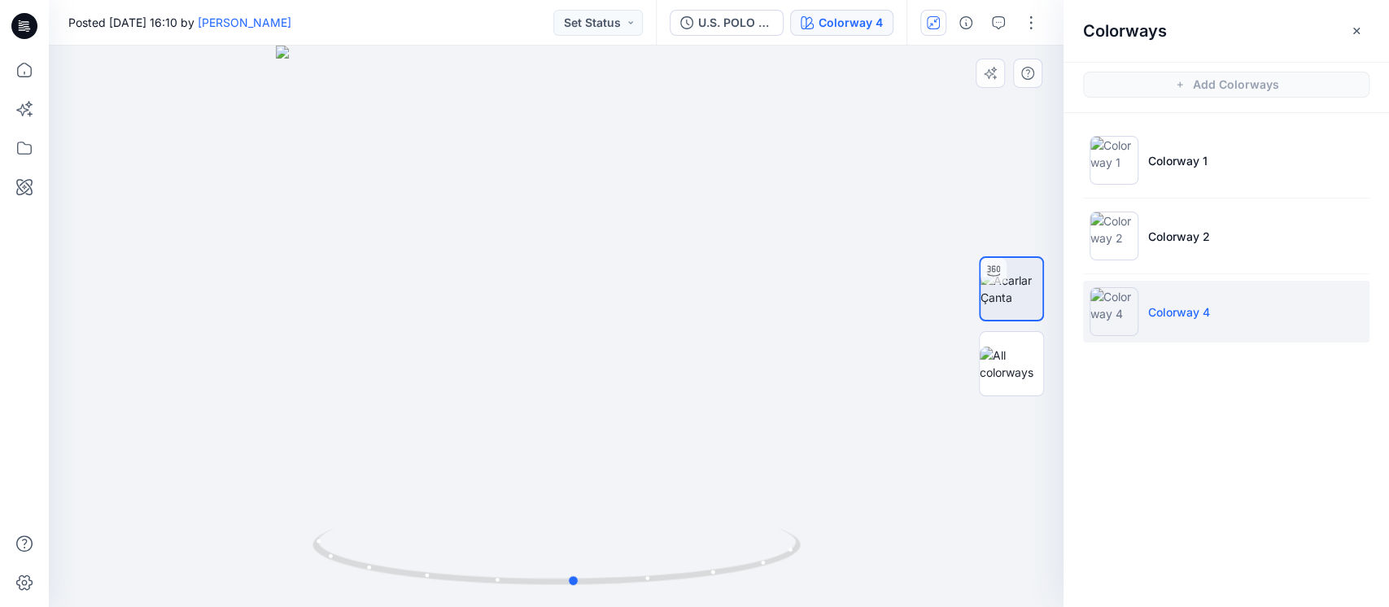
click at [774, 402] on div at bounding box center [556, 326] width 1014 height 561
drag, startPoint x: 765, startPoint y: 414, endPoint x: 1087, endPoint y: 433, distance: 322.7
click at [1087, 433] on div "Colorway 4 Loading... Material Properties Loading... Colorways Add Colorways Co…" at bounding box center [719, 326] width 1340 height 561
drag, startPoint x: 750, startPoint y: 325, endPoint x: 416, endPoint y: 370, distance: 337.3
click at [416, 370] on div at bounding box center [556, 326] width 1014 height 561
